Goal: Information Seeking & Learning: Learn about a topic

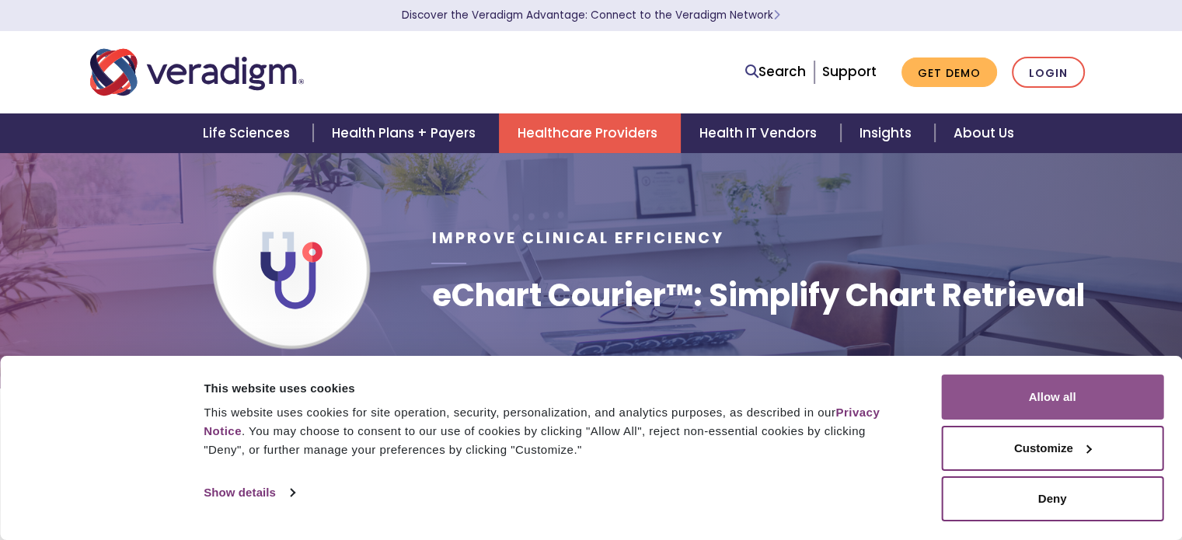
click at [1075, 413] on button "Allow all" at bounding box center [1052, 396] width 222 height 45
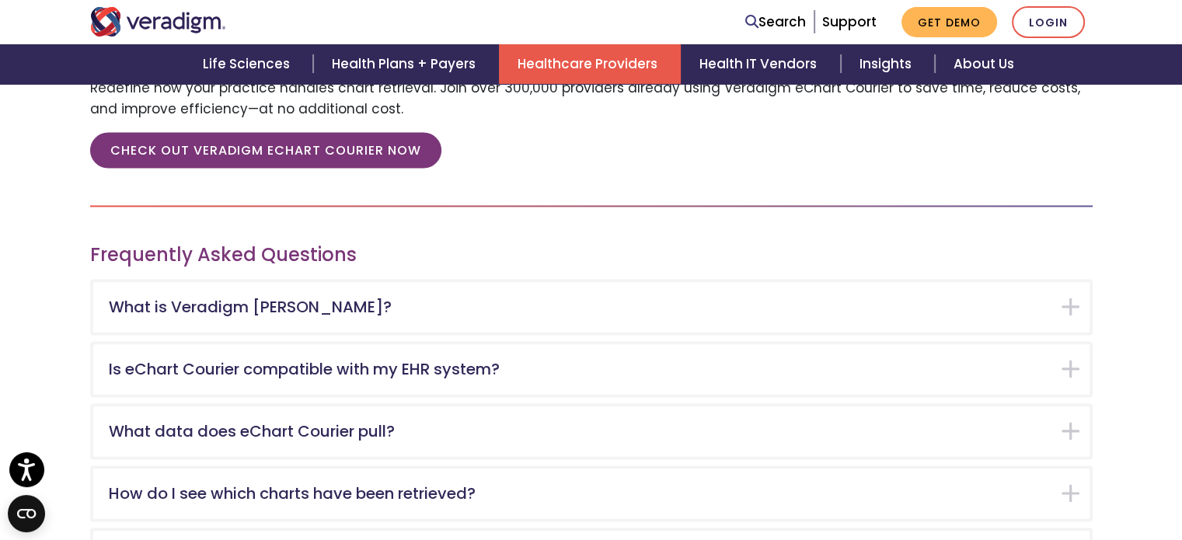
scroll to position [2414, 0]
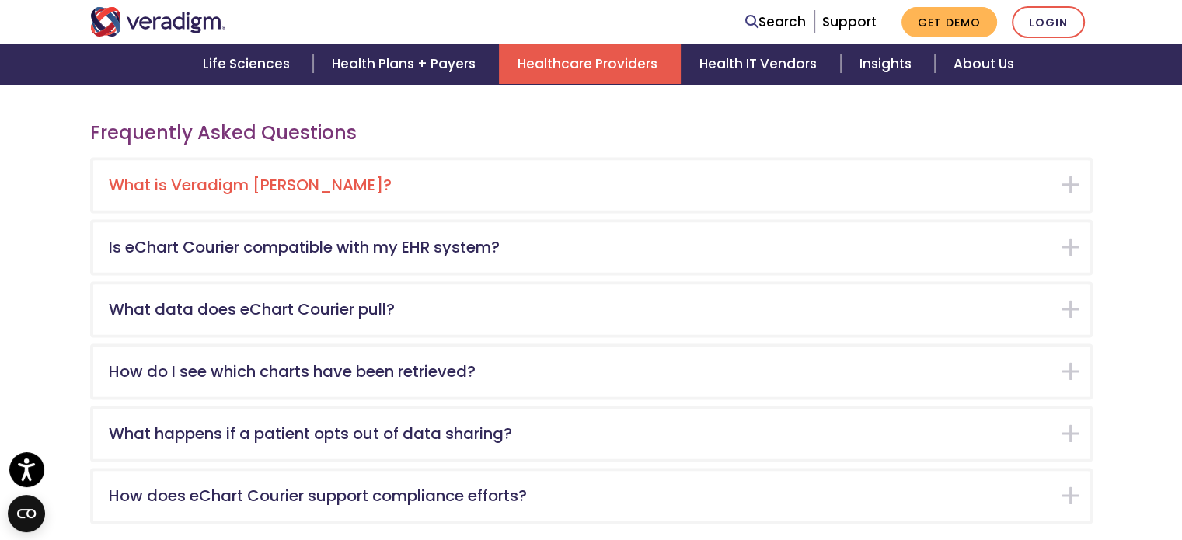
click at [1059, 173] on div "What is Veradigm eChart Courier?" at bounding box center [591, 185] width 996 height 50
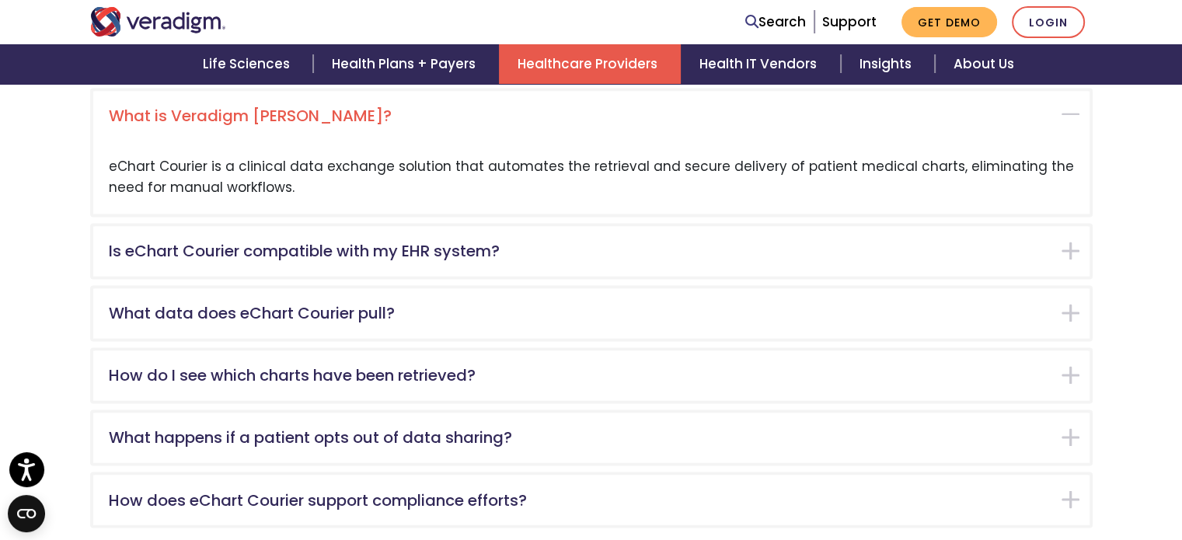
scroll to position [2484, 0]
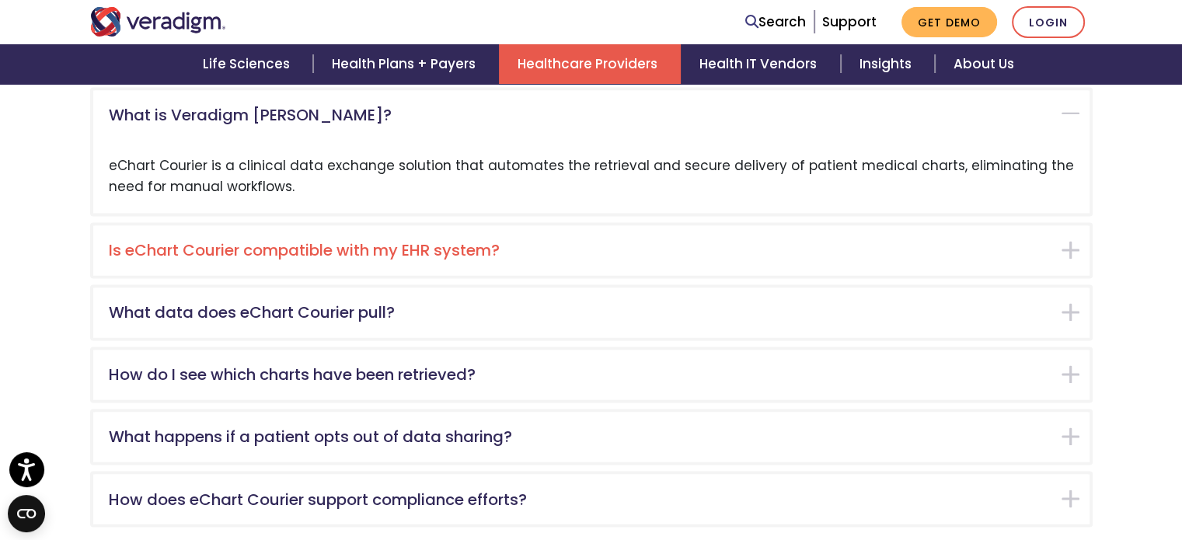
click at [1063, 241] on div "Is eChart Courier compatible with my EHR system?" at bounding box center [591, 250] width 996 height 50
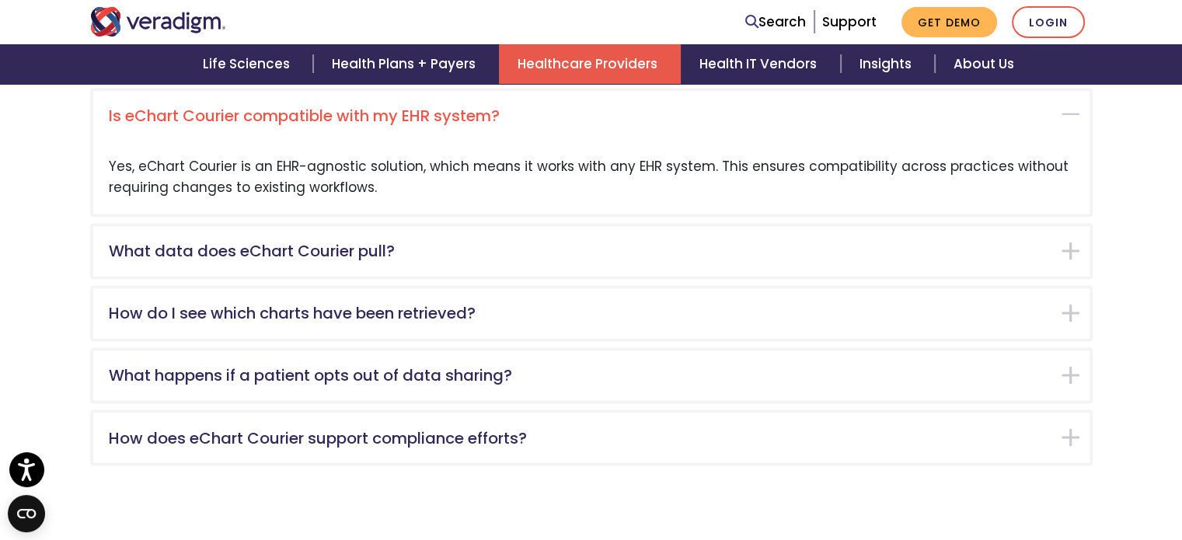
scroll to position [2546, 0]
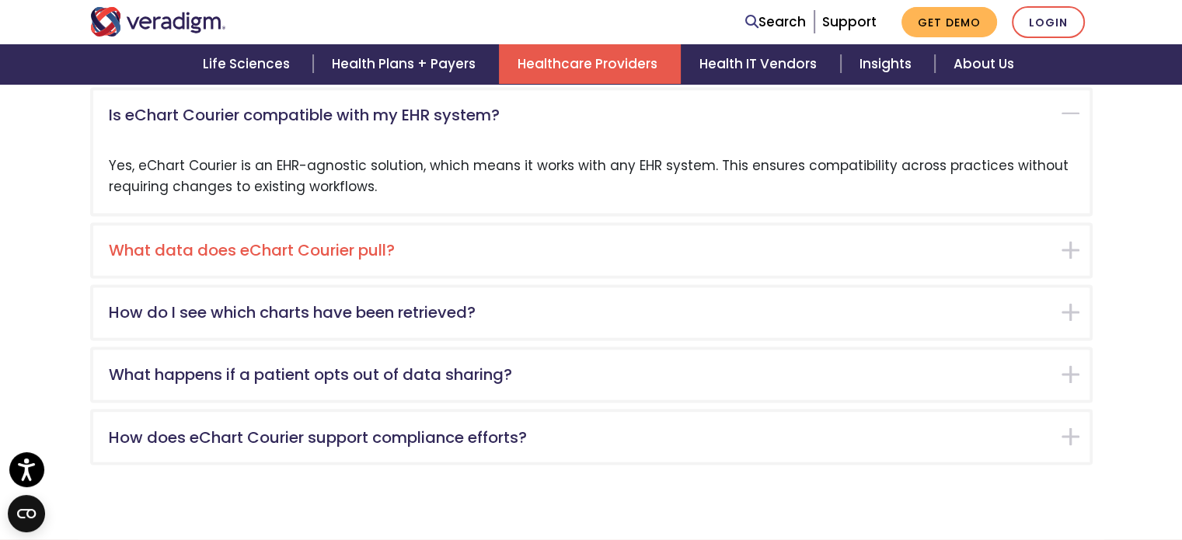
click at [1061, 250] on div "What data does eChart Courier pull?" at bounding box center [591, 250] width 996 height 50
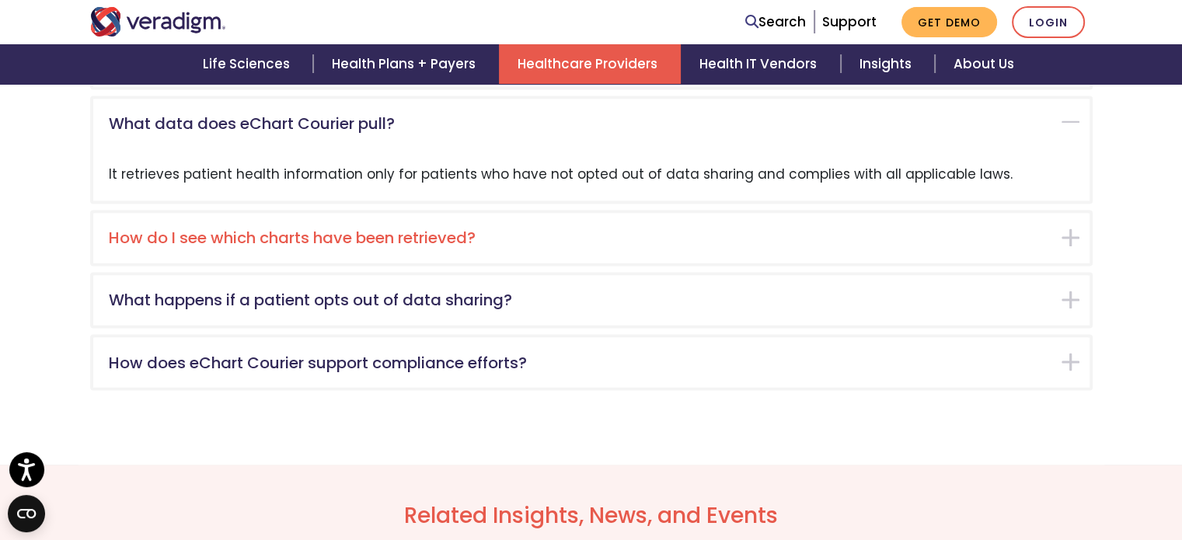
scroll to position [2608, 0]
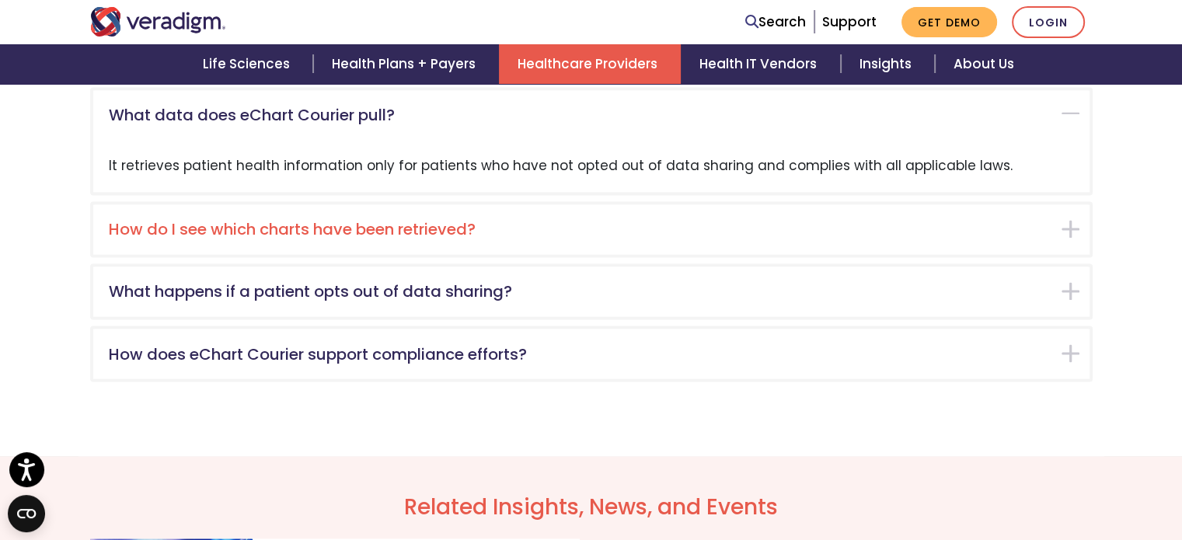
click at [1063, 231] on div "How do I see which charts have been retrieved?" at bounding box center [591, 229] width 996 height 50
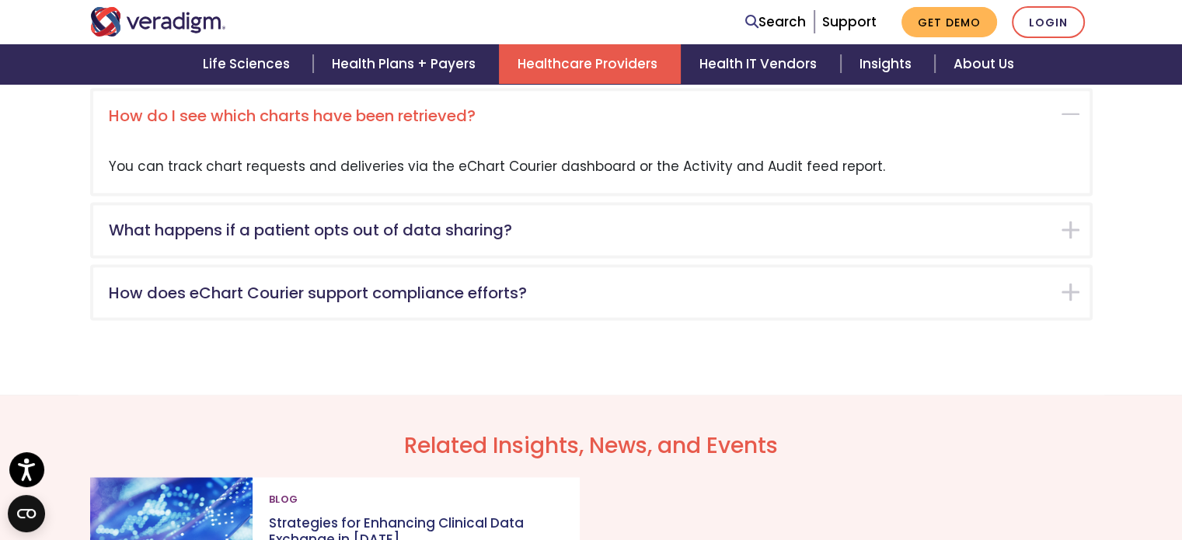
scroll to position [2670, 0]
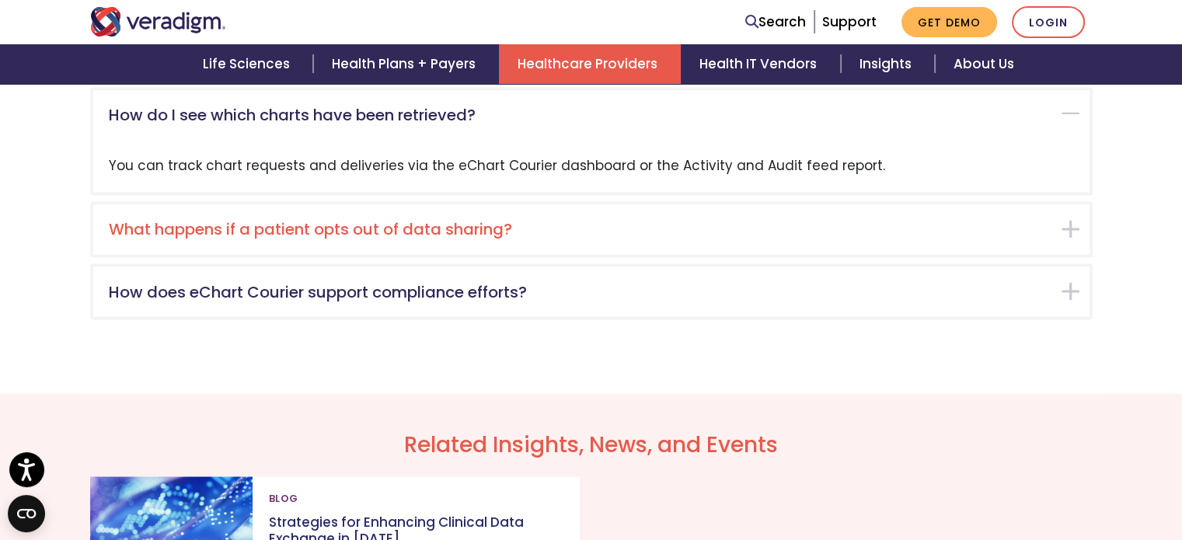
click at [1071, 230] on div "What happens if a patient opts out of data sharing?" at bounding box center [591, 229] width 996 height 50
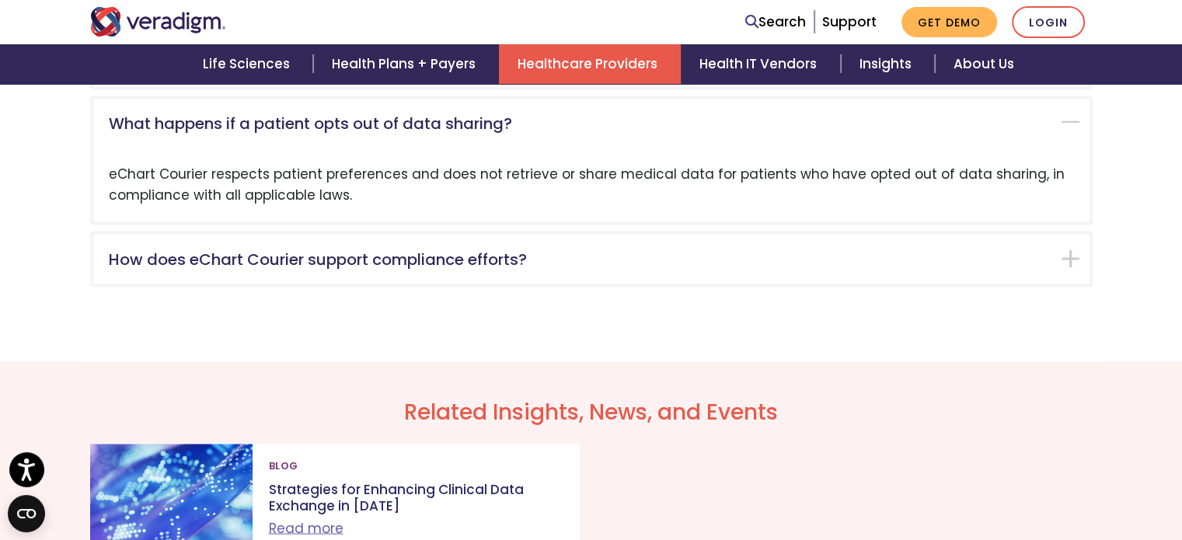
scroll to position [2733, 0]
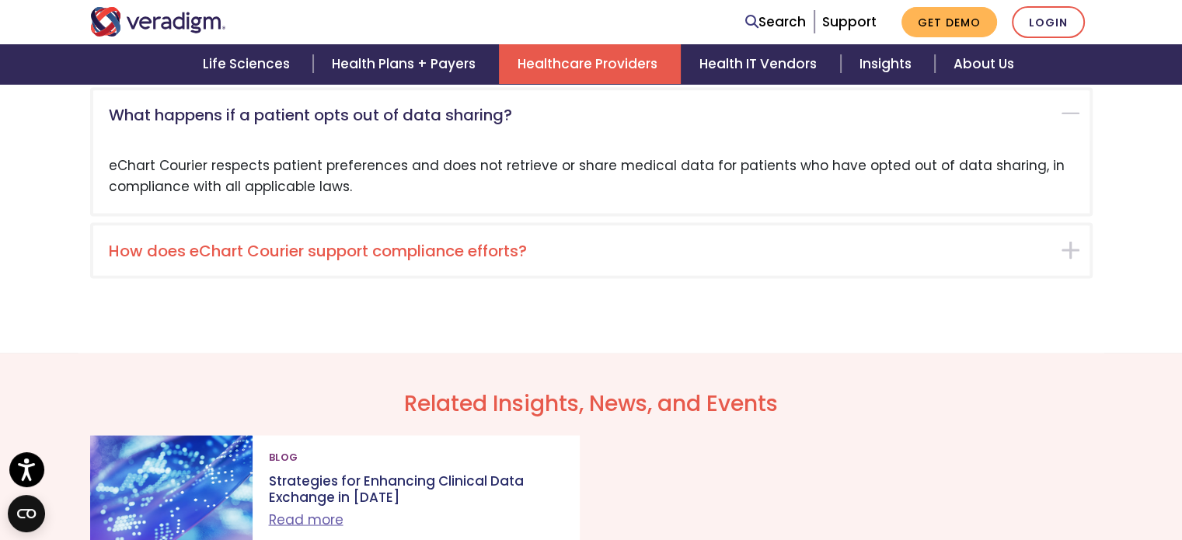
click at [964, 242] on h5 "How does eChart Courier support compliance efforts?" at bounding box center [580, 250] width 942 height 19
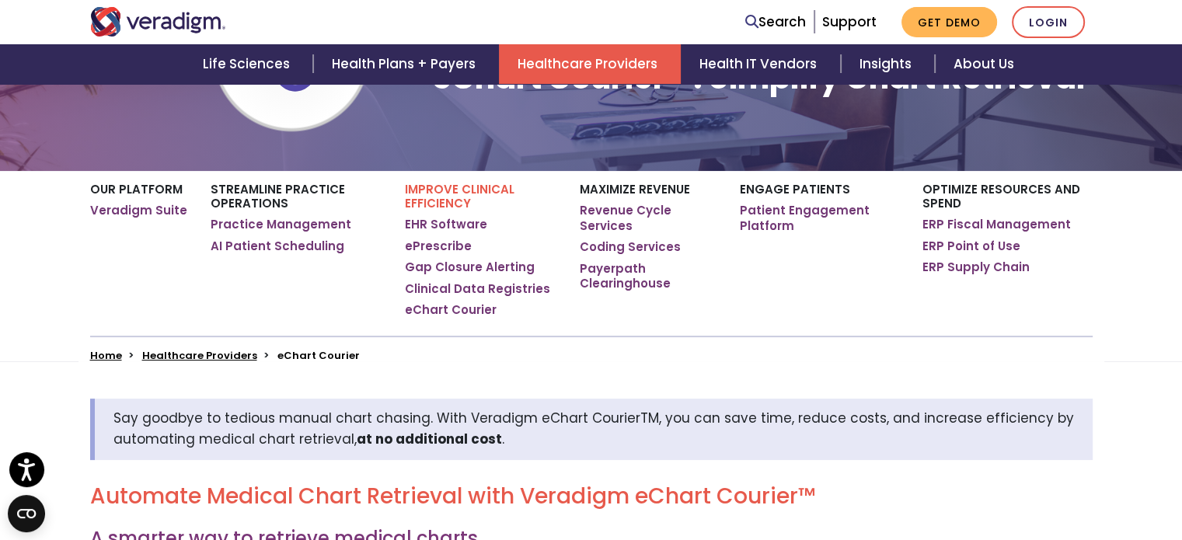
scroll to position [222, 0]
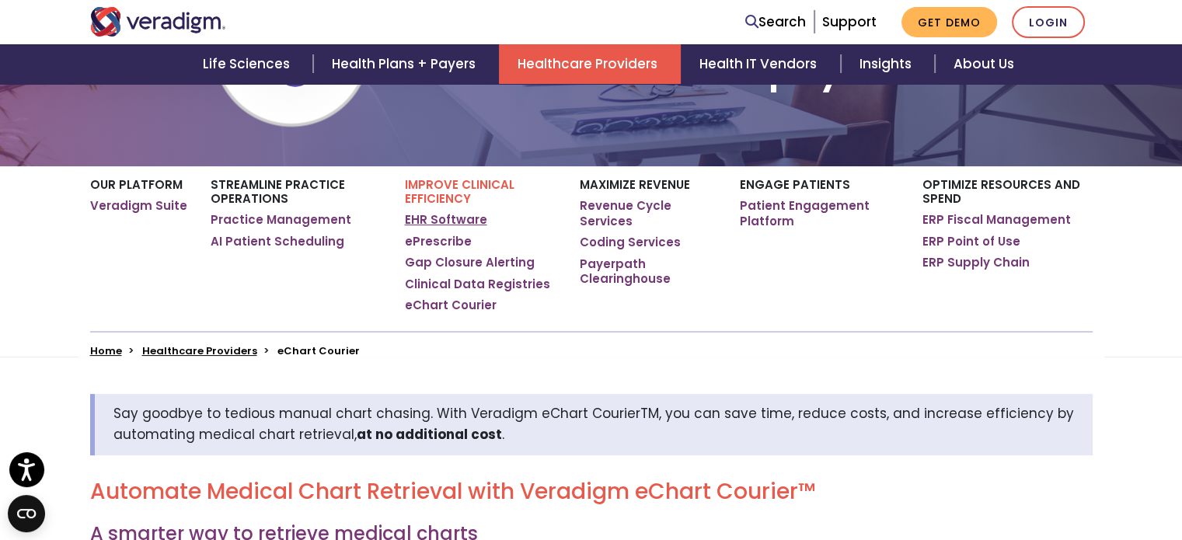
click at [452, 220] on link "EHR Software" at bounding box center [446, 220] width 82 height 16
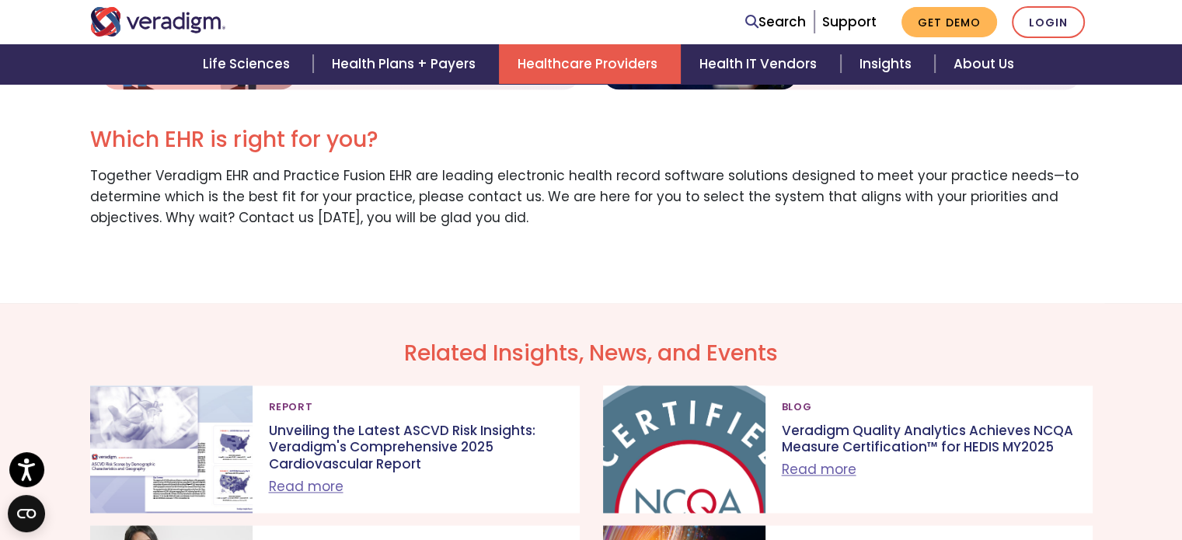
scroll to position [2256, 0]
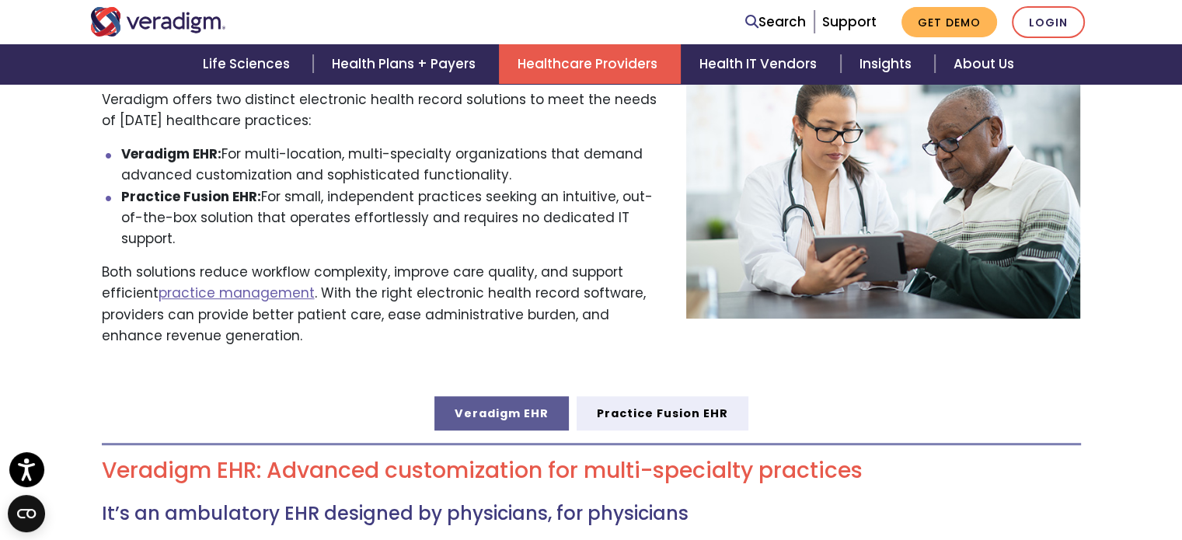
drag, startPoint x: 1189, startPoint y: 48, endPoint x: 1190, endPoint y: 129, distance: 80.8
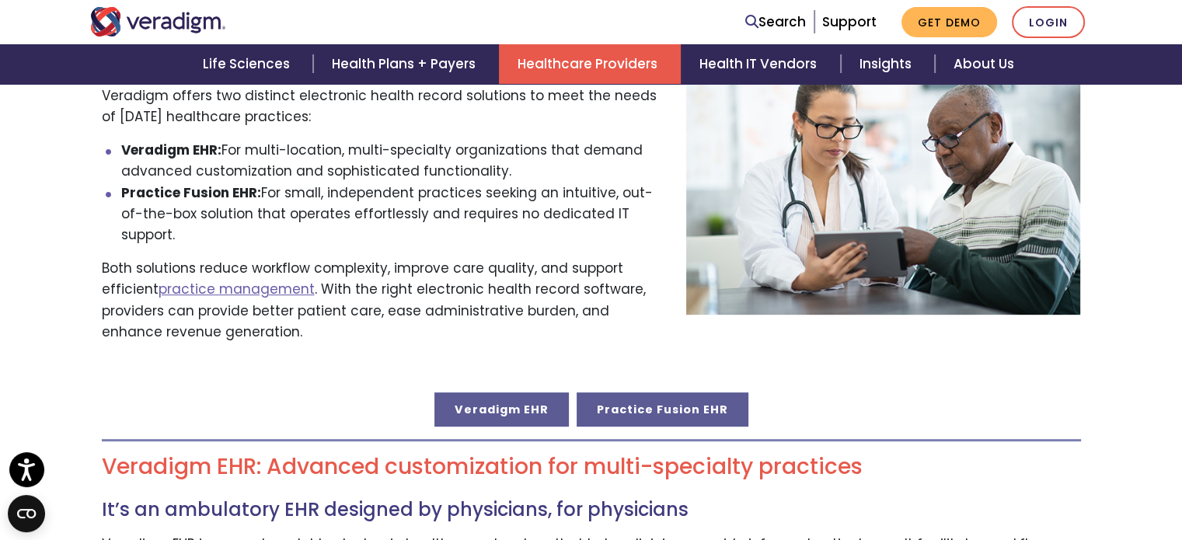
click at [629, 392] on link "Practice Fusion EHR" at bounding box center [663, 409] width 172 height 34
